Goal: Book appointment/travel/reservation

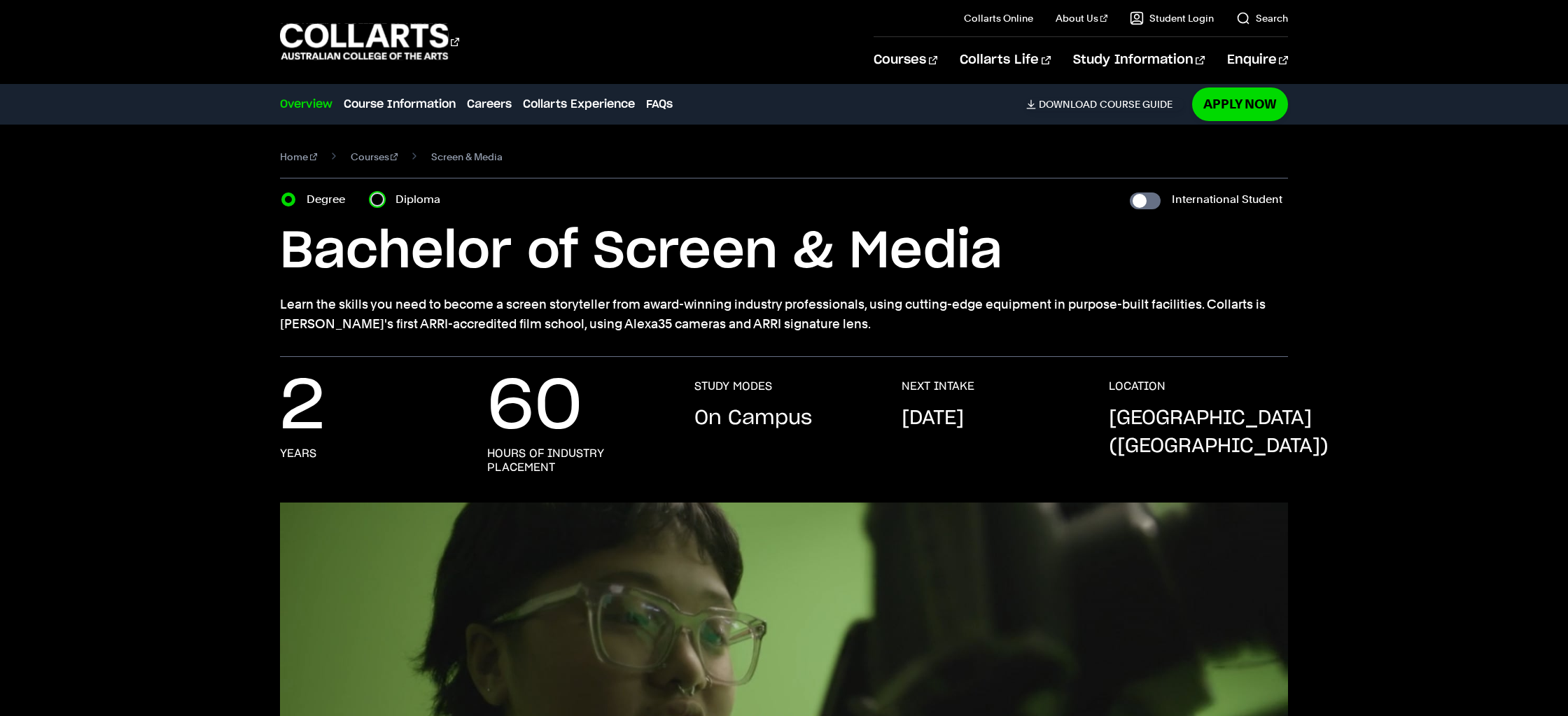
click at [379, 202] on input "Diploma" at bounding box center [377, 199] width 14 height 14
radio input "true"
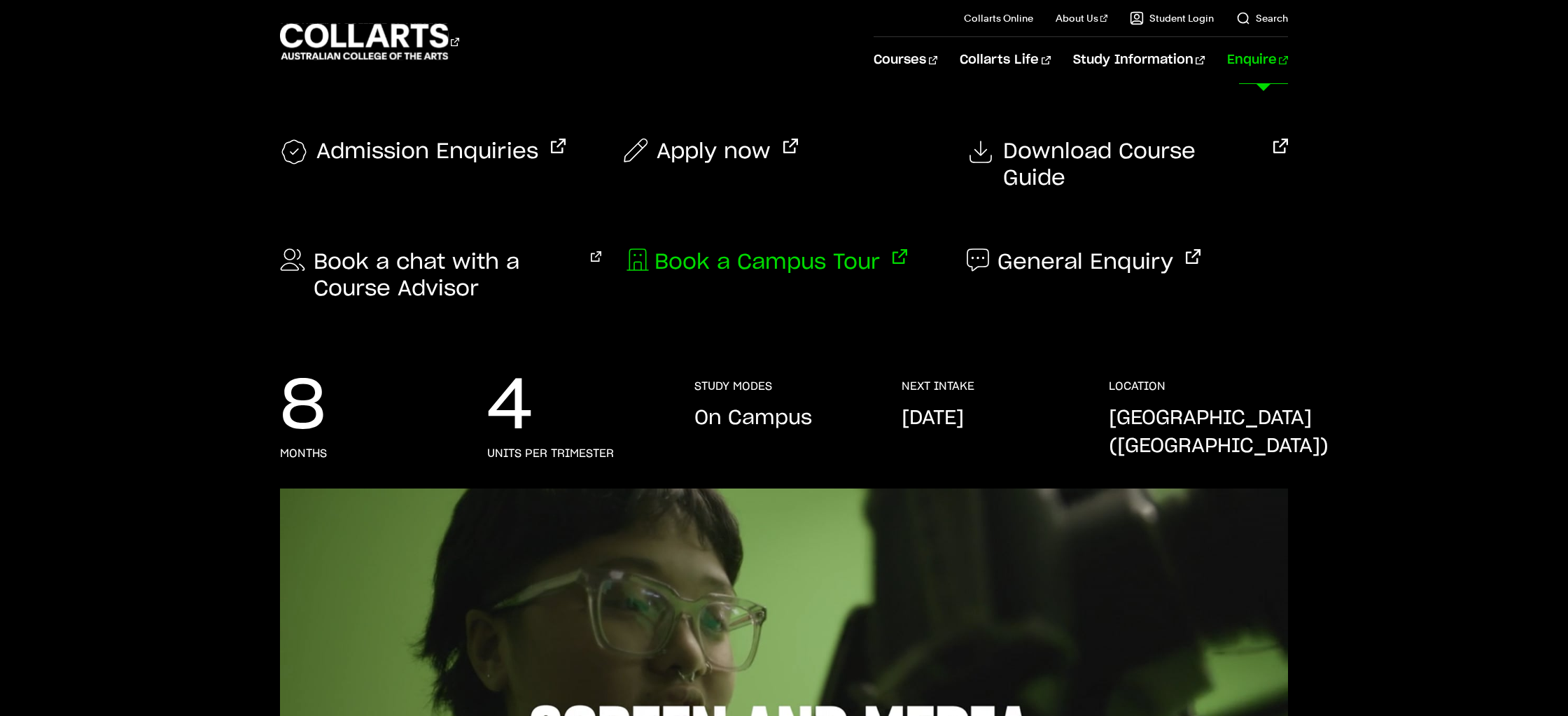
click at [813, 249] on span "Book a Campus Tour" at bounding box center [768, 262] width 226 height 27
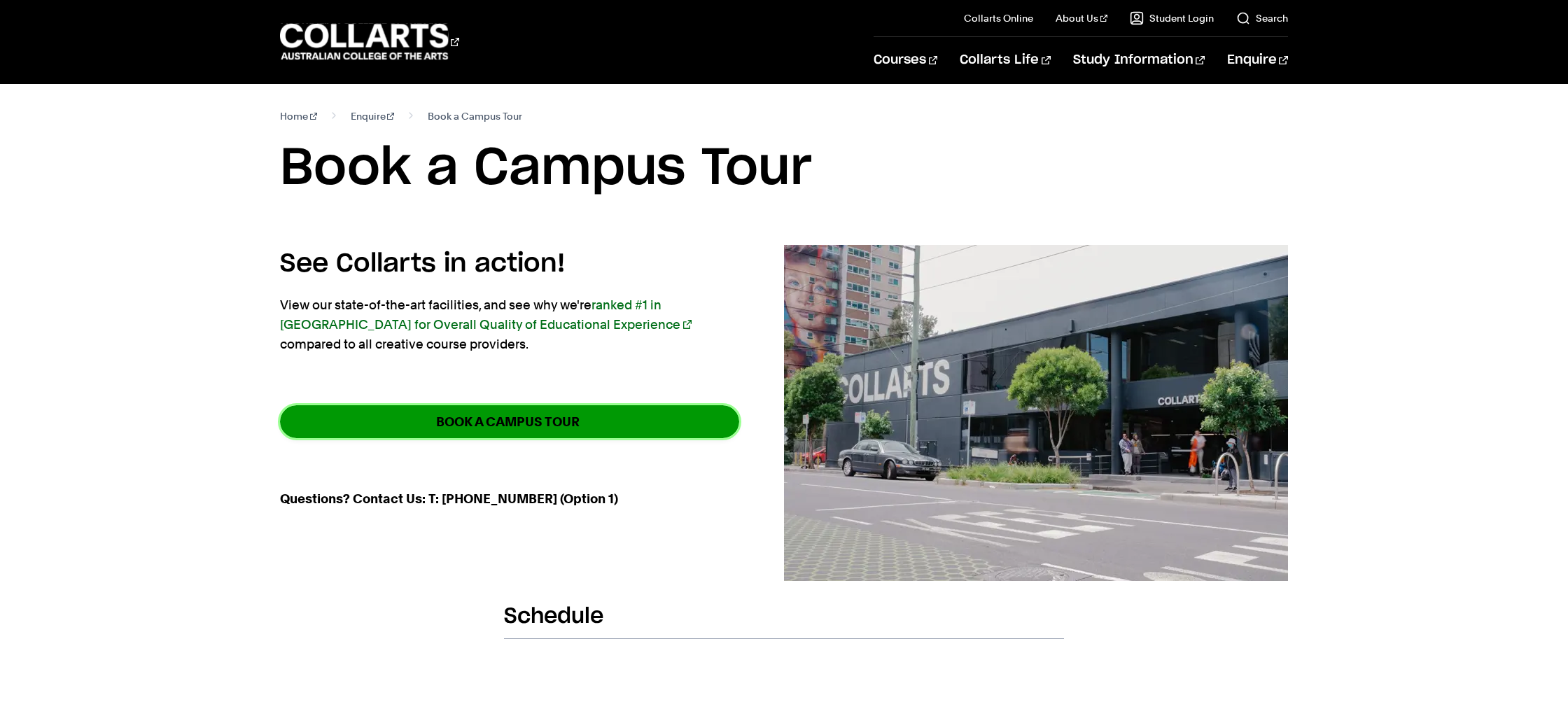
click at [547, 419] on strong "BOOK A CAMPUS TOUR" at bounding box center [508, 422] width 144 height 16
